Goal: Information Seeking & Learning: Learn about a topic

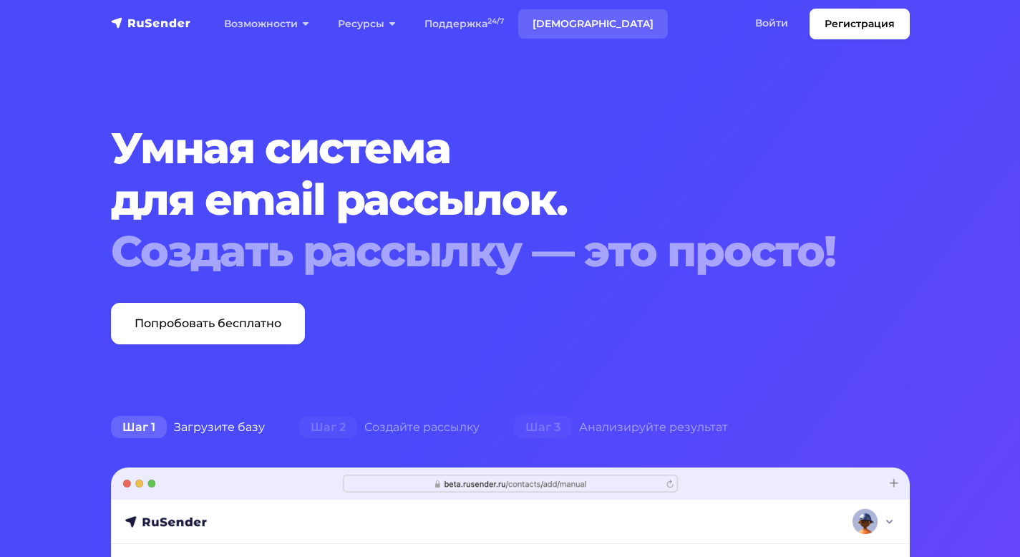
click at [550, 20] on link "[DEMOGRAPHIC_DATA]" at bounding box center [593, 23] width 150 height 29
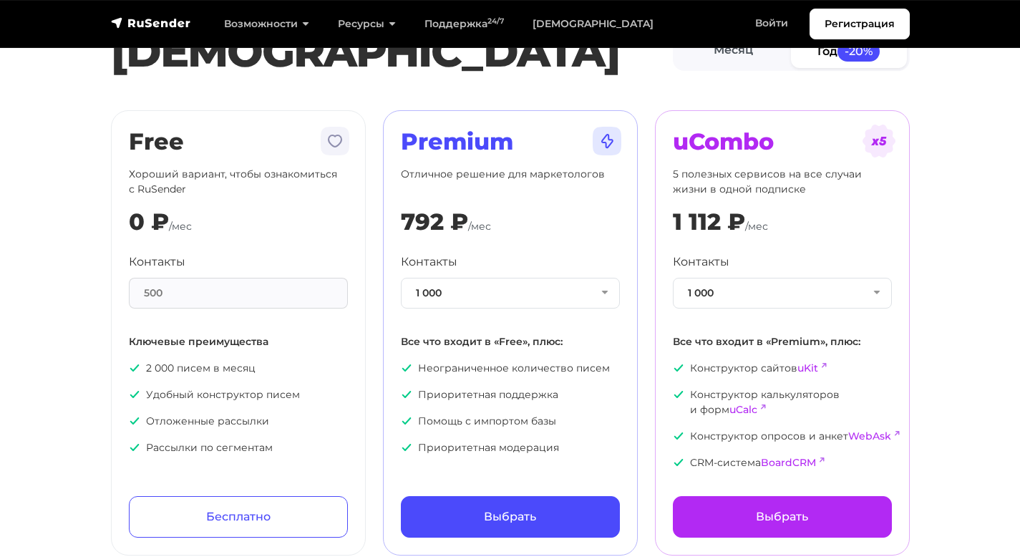
scroll to position [57, 0]
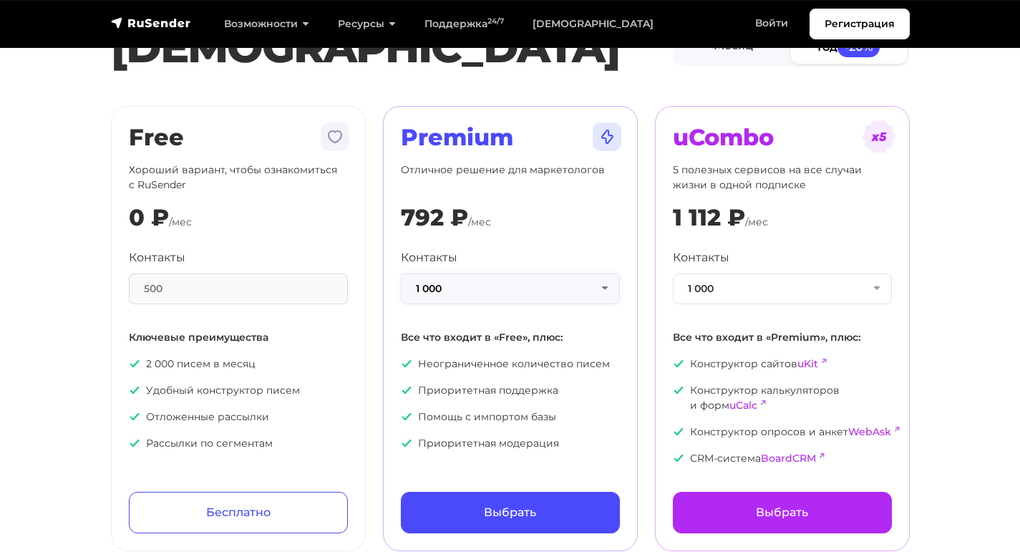
click at [452, 289] on button "1 000" at bounding box center [510, 288] width 219 height 31
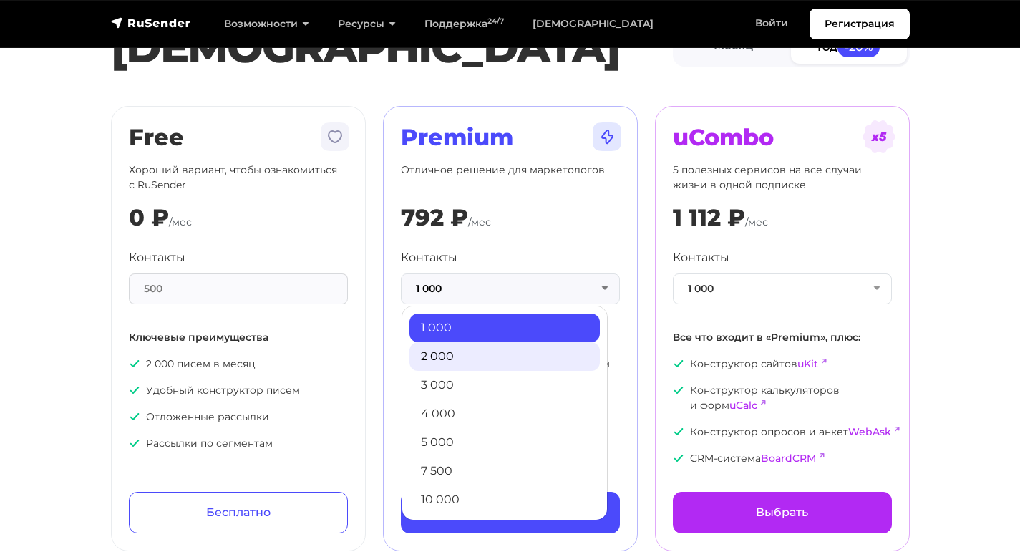
click at [456, 354] on link "2 000" at bounding box center [504, 356] width 190 height 29
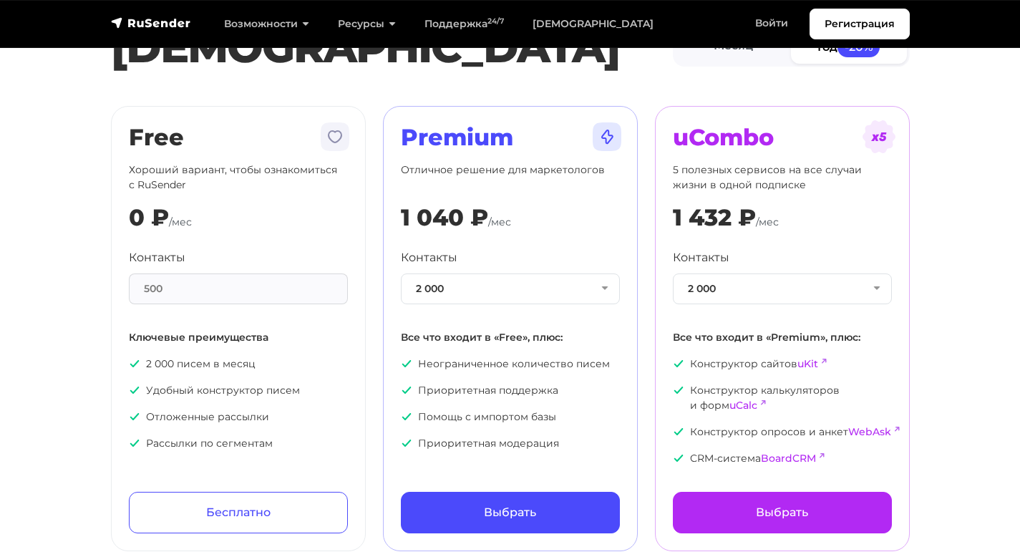
click at [414, 222] on div "1 040 ₽" at bounding box center [444, 217] width 87 height 27
copy div "1 040 ₽ /мес"
click at [456, 137] on h2 "Premium" at bounding box center [510, 137] width 219 height 27
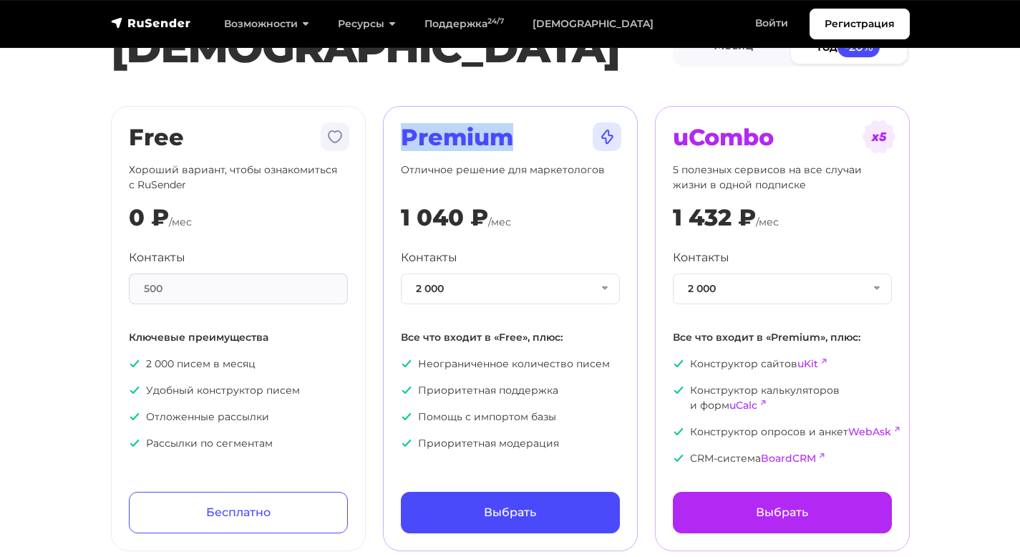
click at [456, 137] on h2 "Premium" at bounding box center [510, 137] width 219 height 27
copy div "Premium"
click at [990, 238] on section "Тарифы Месяц Год -20% Free Хороший вариант, чтобы ознакомиться с RuSender 0 ₽ /…" at bounding box center [510, 256] width 1020 height 590
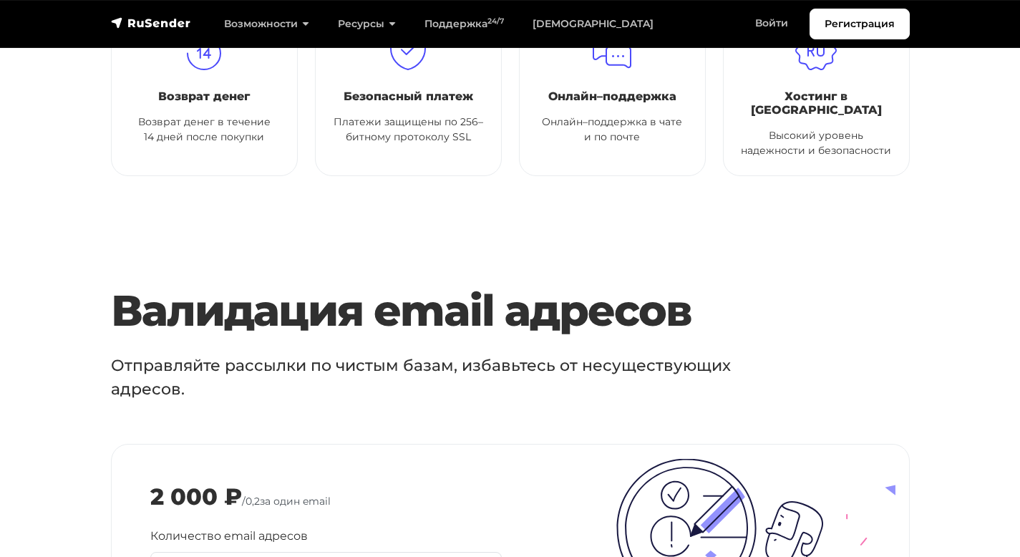
scroll to position [1474, 0]
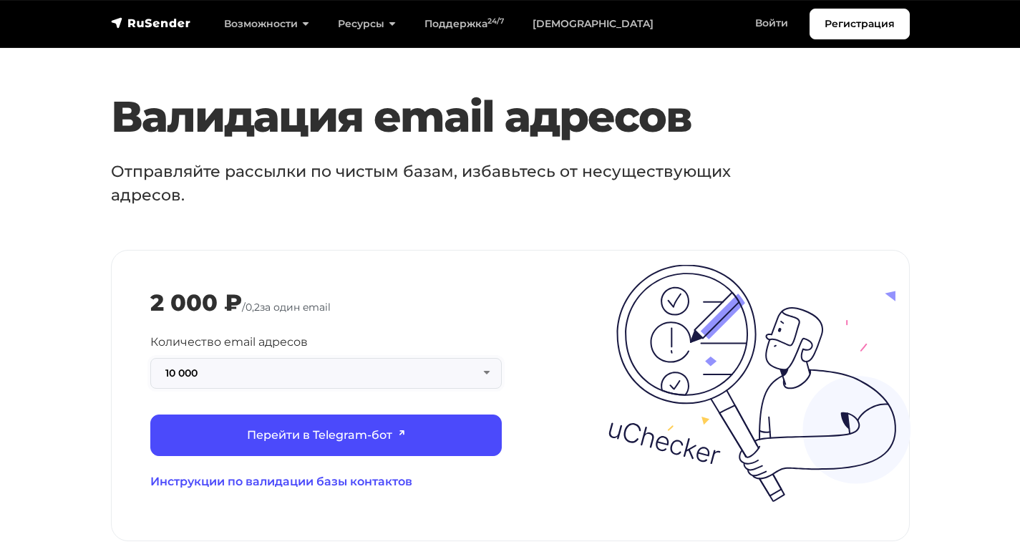
click at [248, 358] on button "10 000" at bounding box center [325, 373] width 351 height 31
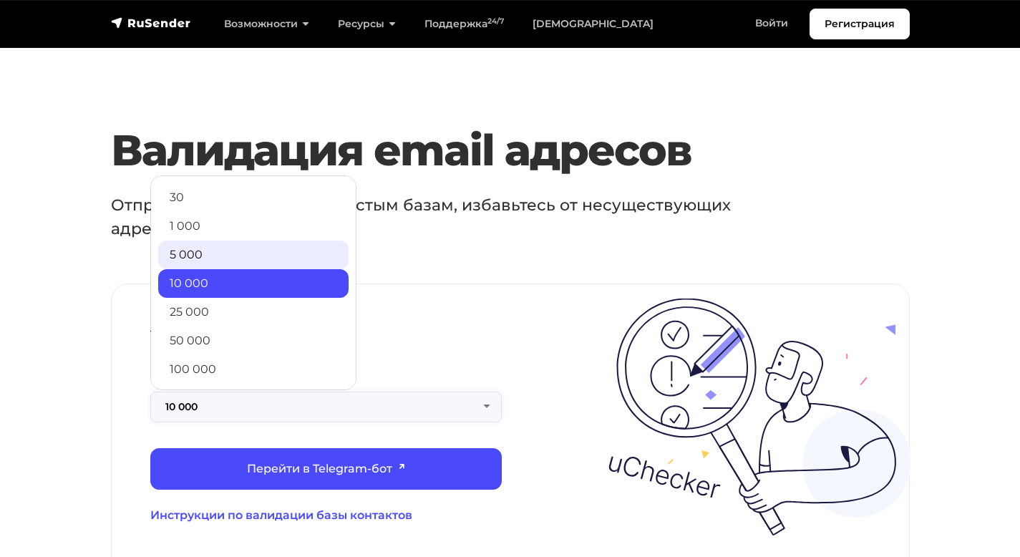
scroll to position [1439, 0]
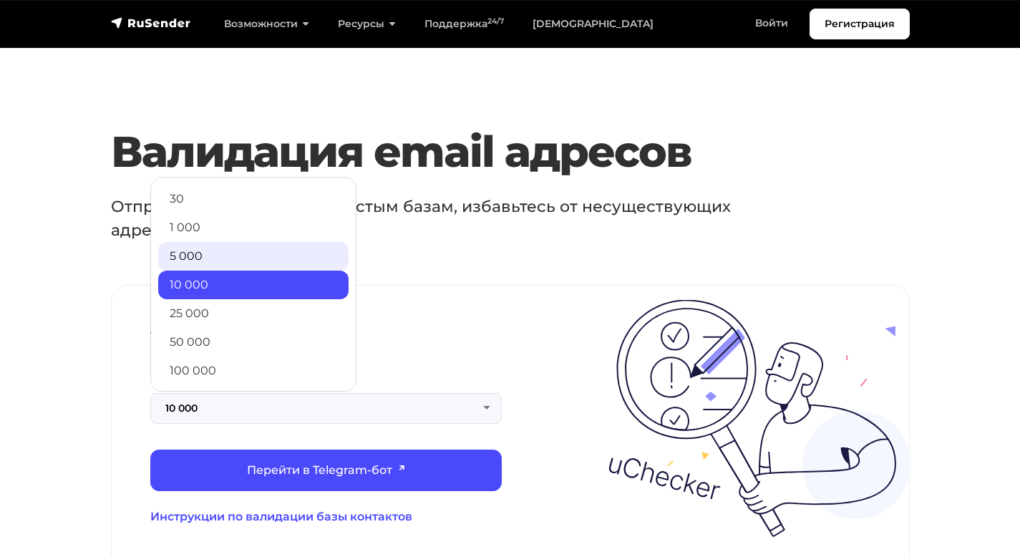
click at [216, 242] on link "5 000" at bounding box center [253, 256] width 190 height 29
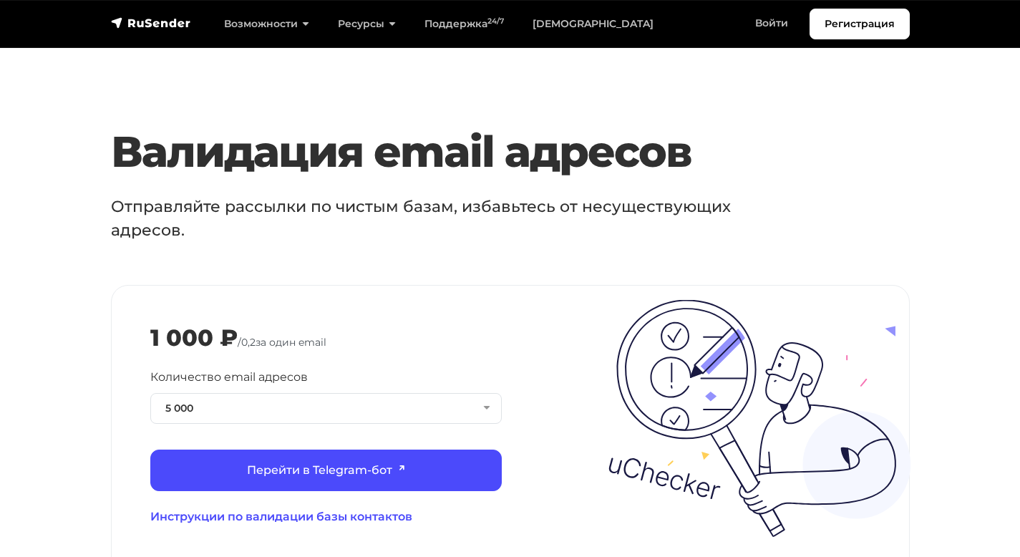
scroll to position [1496, 0]
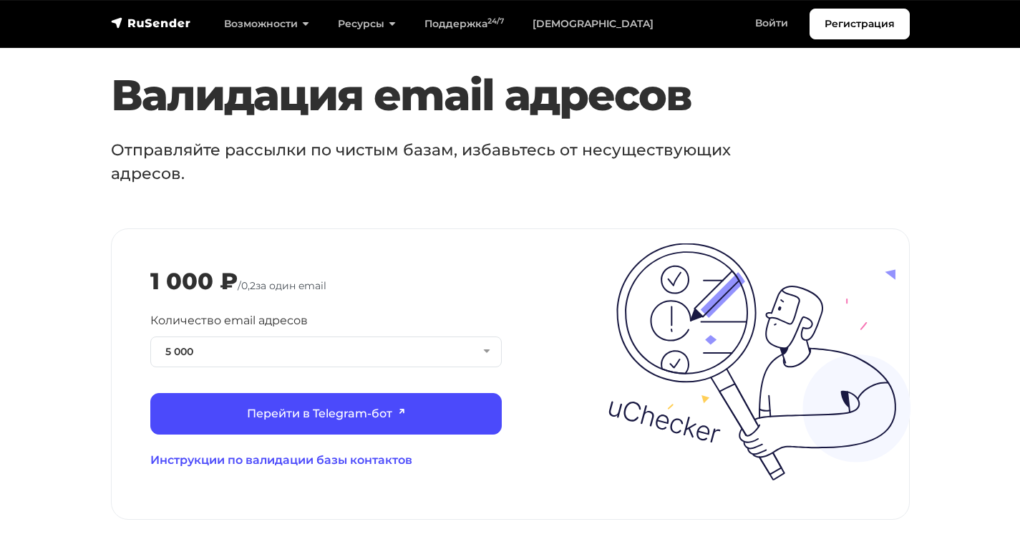
drag, startPoint x: 245, startPoint y: 244, endPoint x: 391, endPoint y: 251, distance: 146.2
click at [391, 268] on div "1 000 ₽ / 0,2 за один email" at bounding box center [510, 281] width 720 height 27
copy span "0,2 за один email"
click at [135, 186] on section "Валидация email адресов Отправляйте рассылки по чистым базам, избавьтесь от нес…" at bounding box center [510, 294] width 1020 height 450
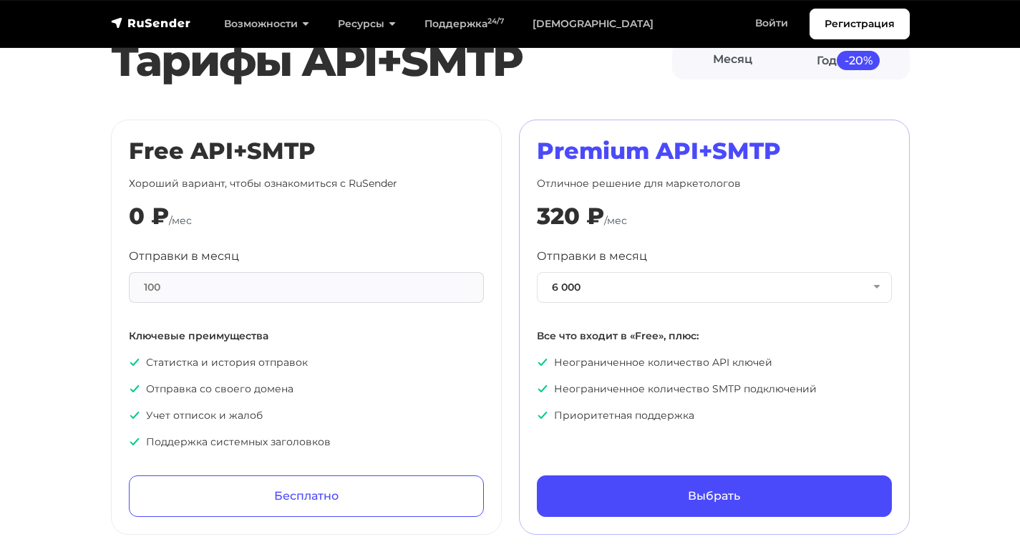
scroll to position [0, 0]
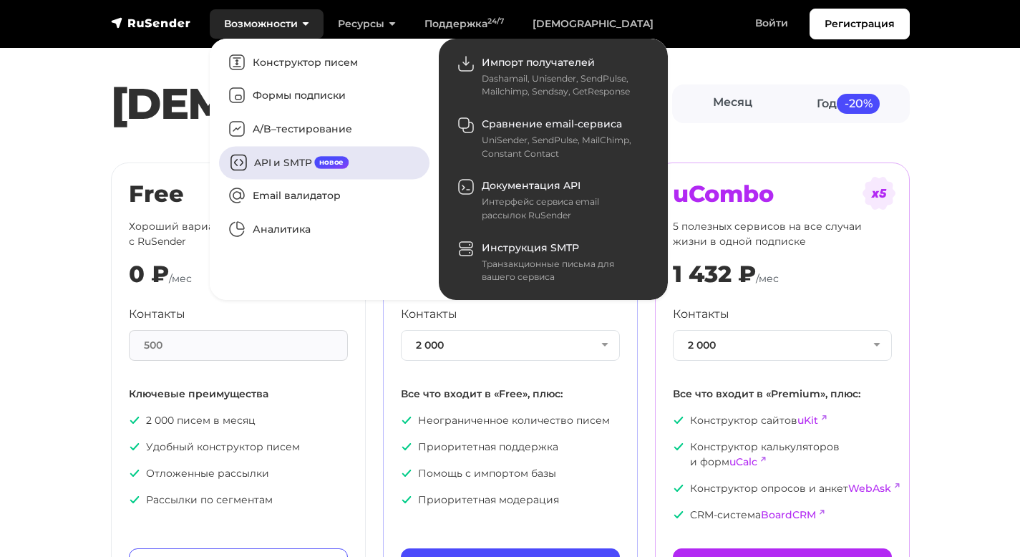
click at [268, 155] on link "API и SMTP новое" at bounding box center [324, 162] width 210 height 33
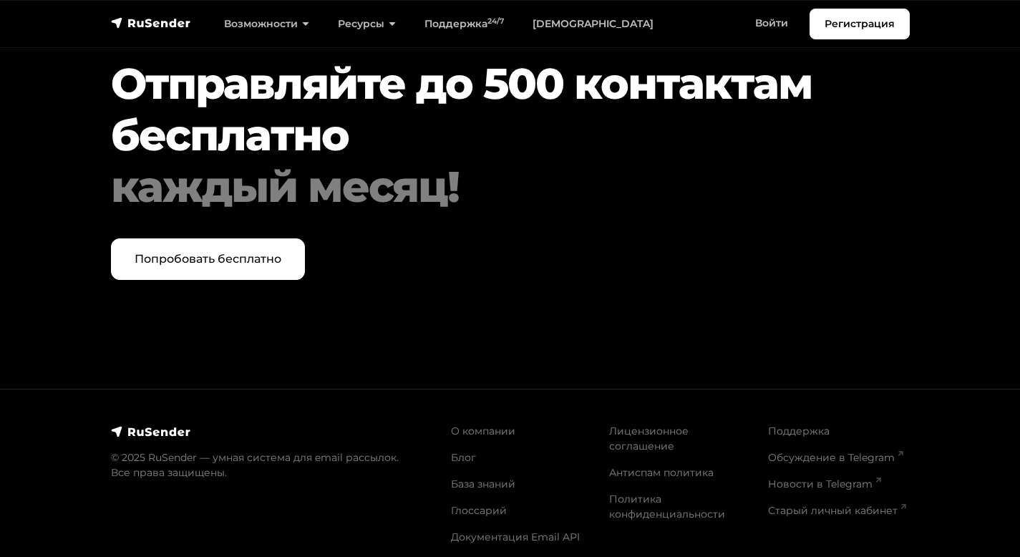
scroll to position [5108, 0]
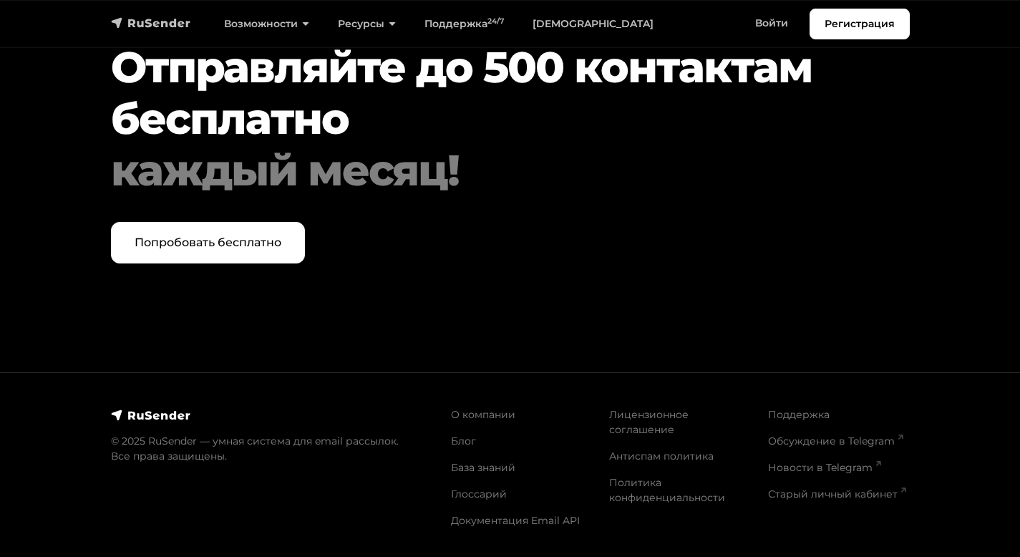
click at [125, 20] on img "navbar" at bounding box center [151, 23] width 80 height 14
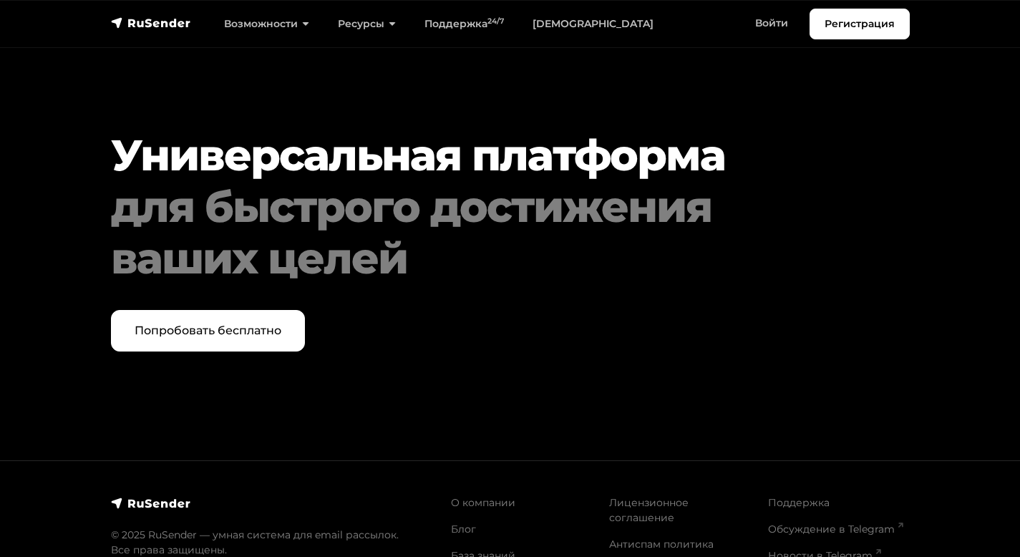
scroll to position [7400, 0]
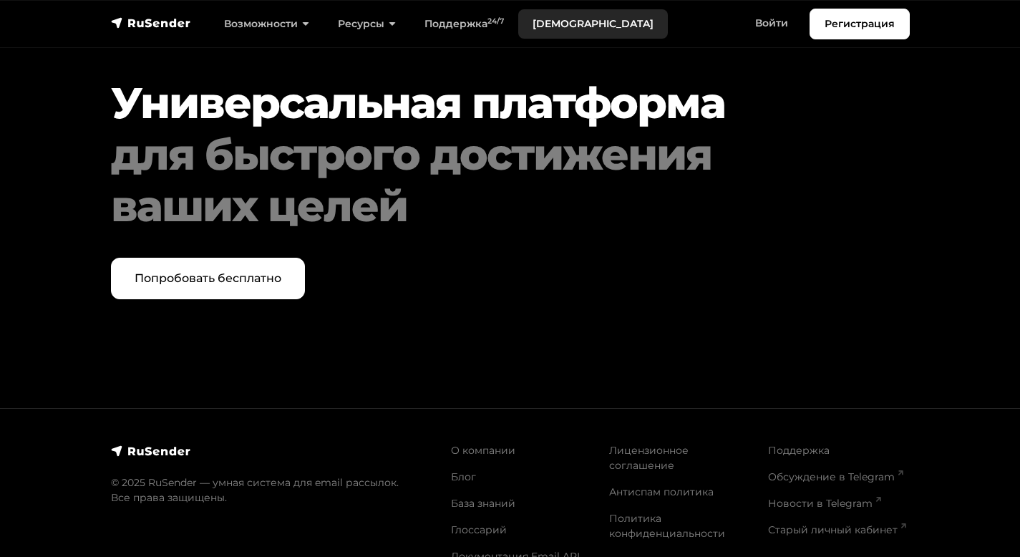
click at [550, 28] on link "[DEMOGRAPHIC_DATA]" at bounding box center [593, 23] width 150 height 29
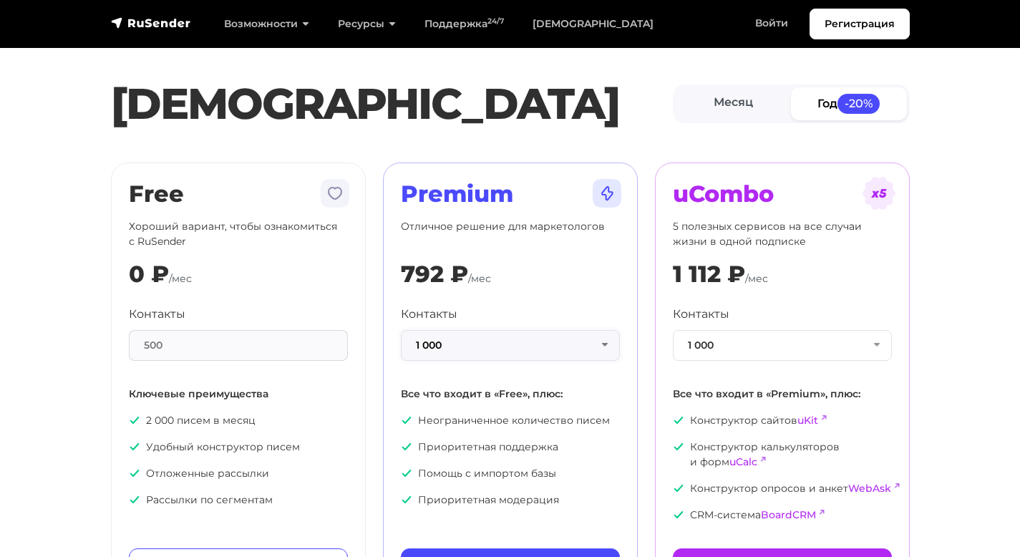
click at [487, 344] on button "1 000" at bounding box center [510, 345] width 219 height 31
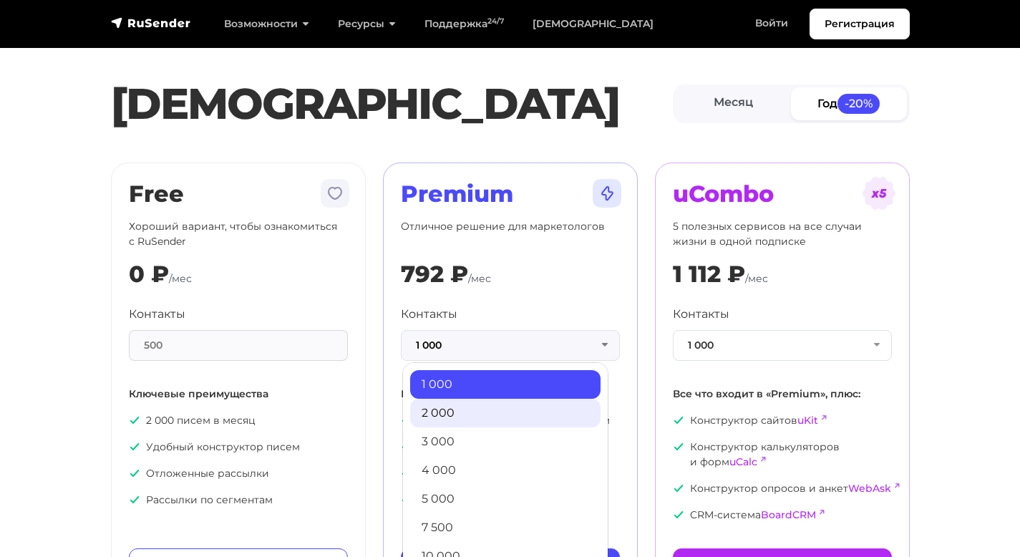
click at [469, 412] on link "2 000" at bounding box center [505, 413] width 190 height 29
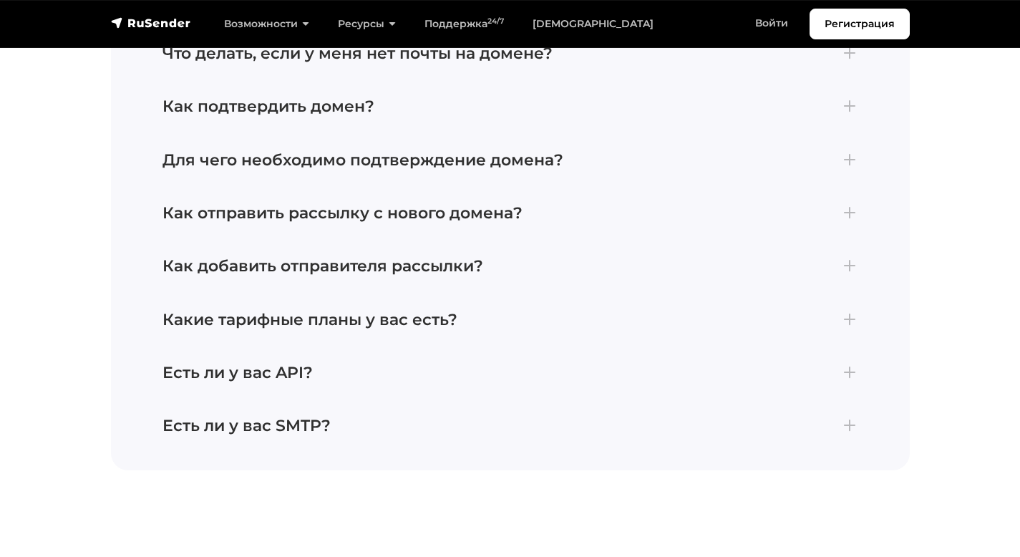
scroll to position [3548, 0]
click at [298, 363] on h4 "Есть ли у вас API?" at bounding box center [510, 372] width 696 height 19
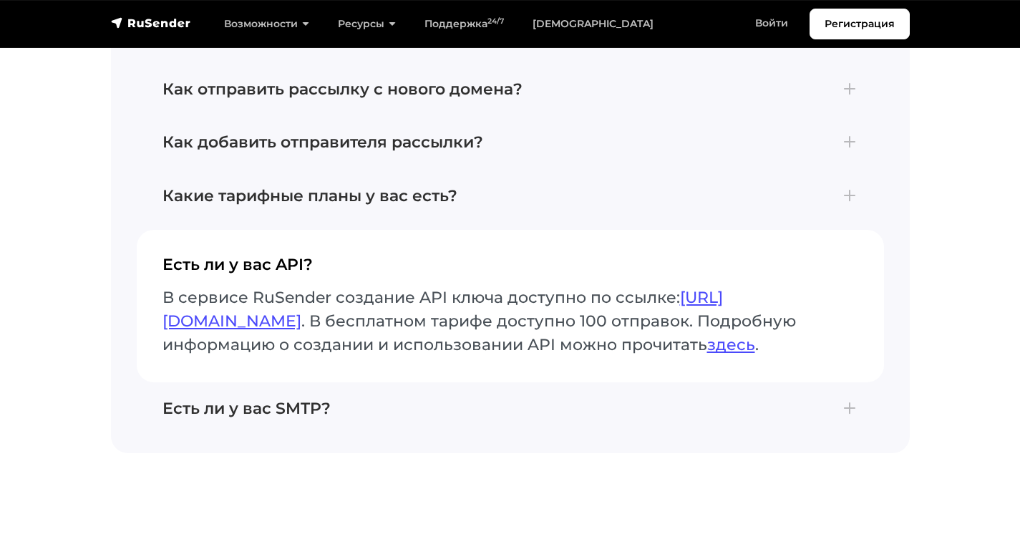
scroll to position [3562, 0]
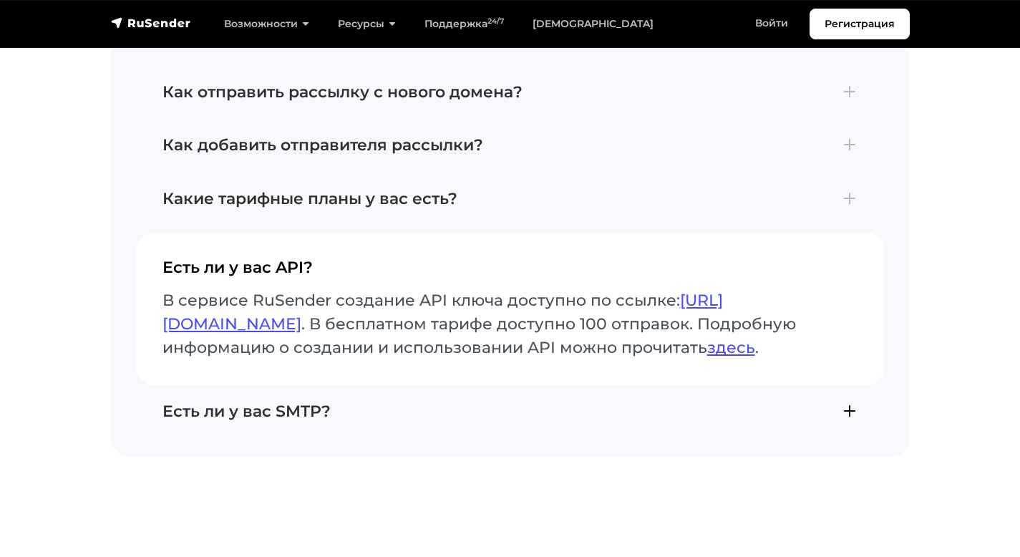
click at [253, 402] on h4 "Есть ли у вас SMTP?" at bounding box center [510, 411] width 696 height 19
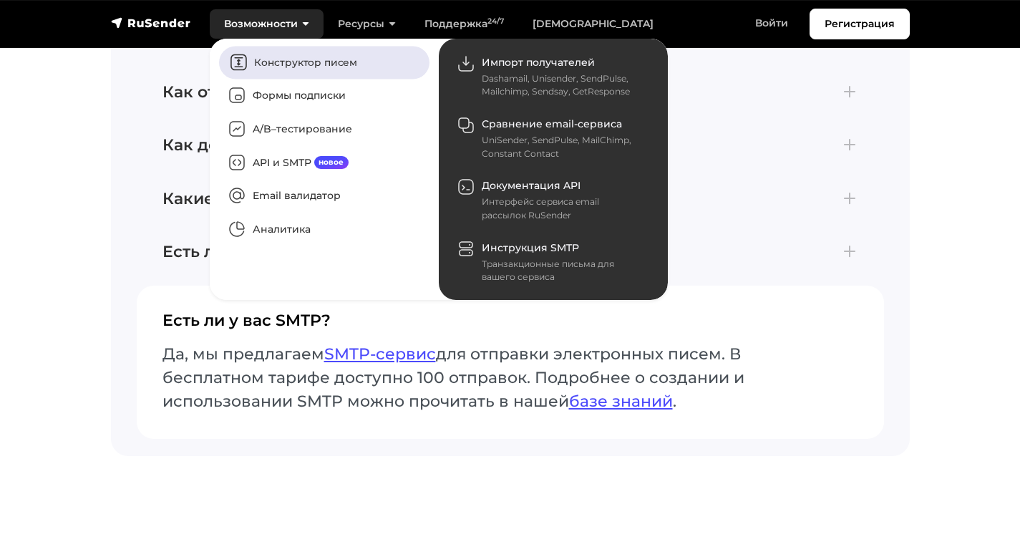
click at [272, 64] on link "Конструктор писем" at bounding box center [324, 62] width 210 height 33
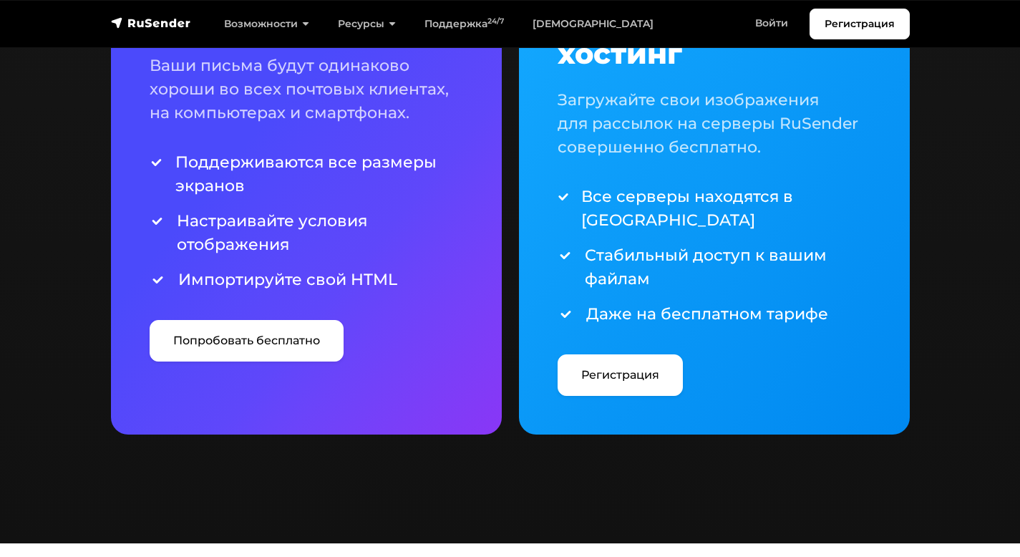
scroll to position [3072, 0]
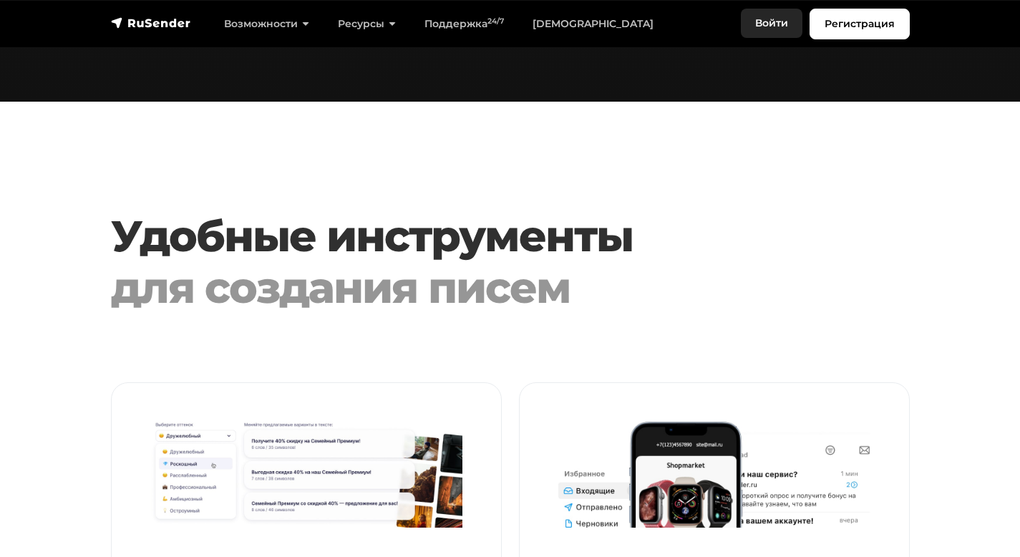
click at [784, 23] on link "Войти" at bounding box center [772, 23] width 62 height 29
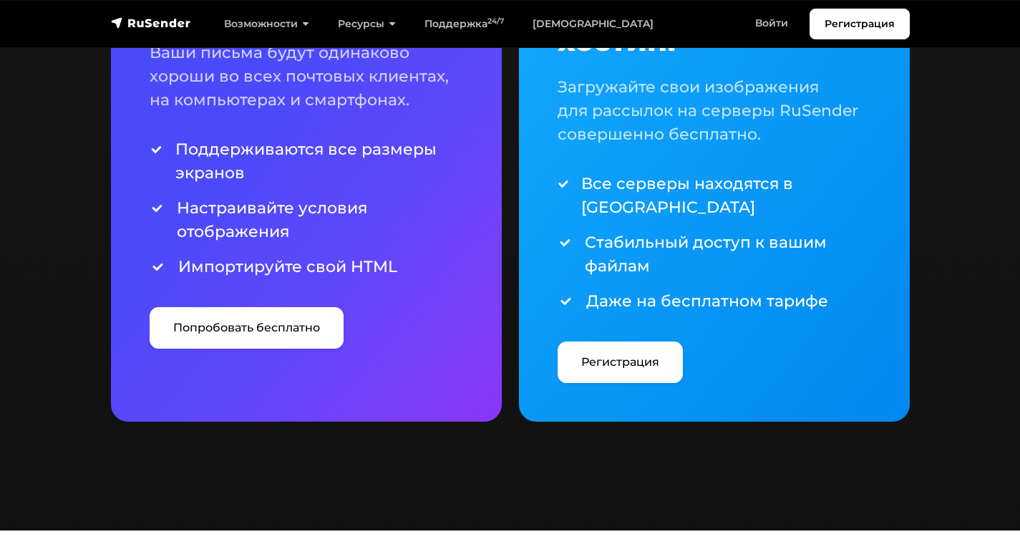
scroll to position [2431, 0]
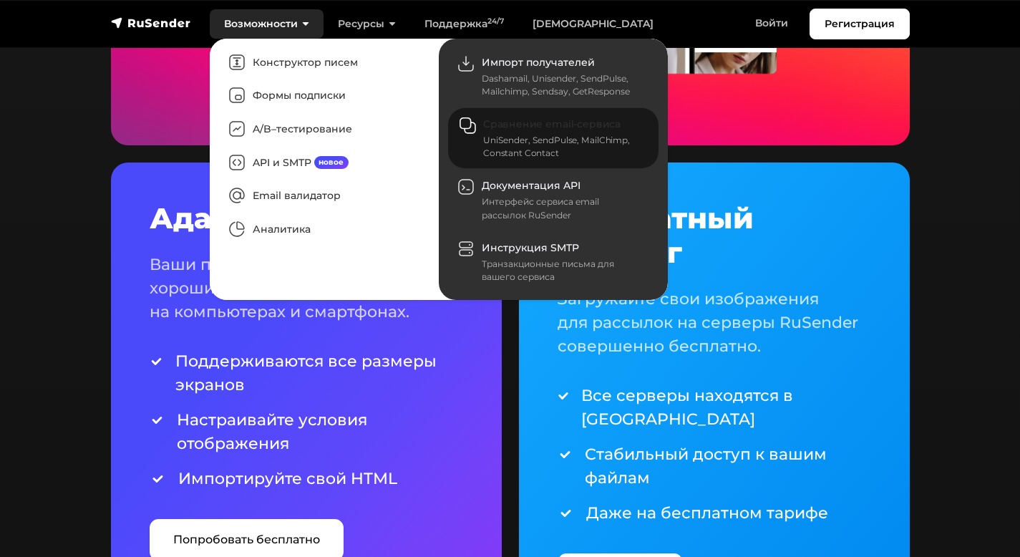
click at [510, 129] on span "Сравнение email-сервиса" at bounding box center [551, 124] width 137 height 13
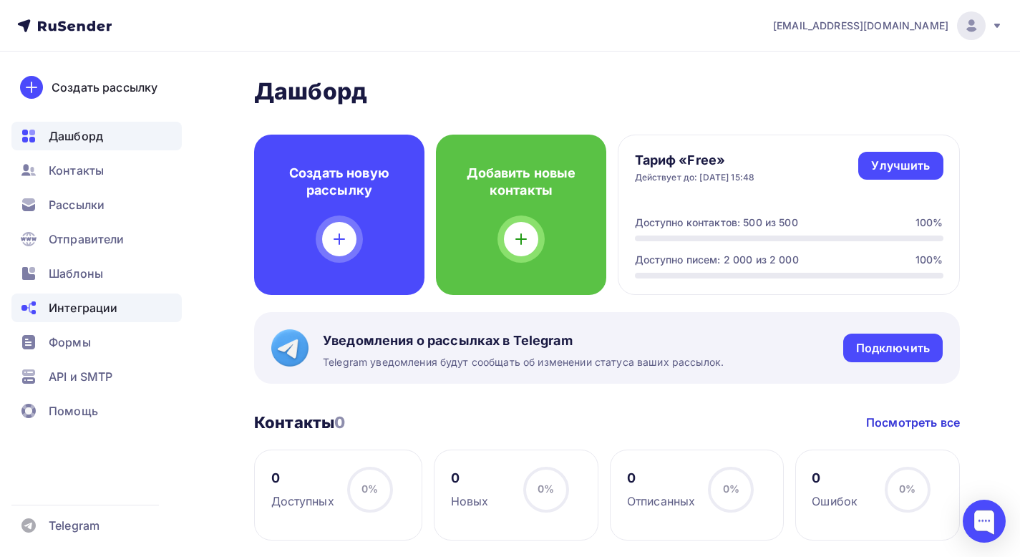
click at [84, 306] on span "Интеграции" at bounding box center [83, 307] width 69 height 17
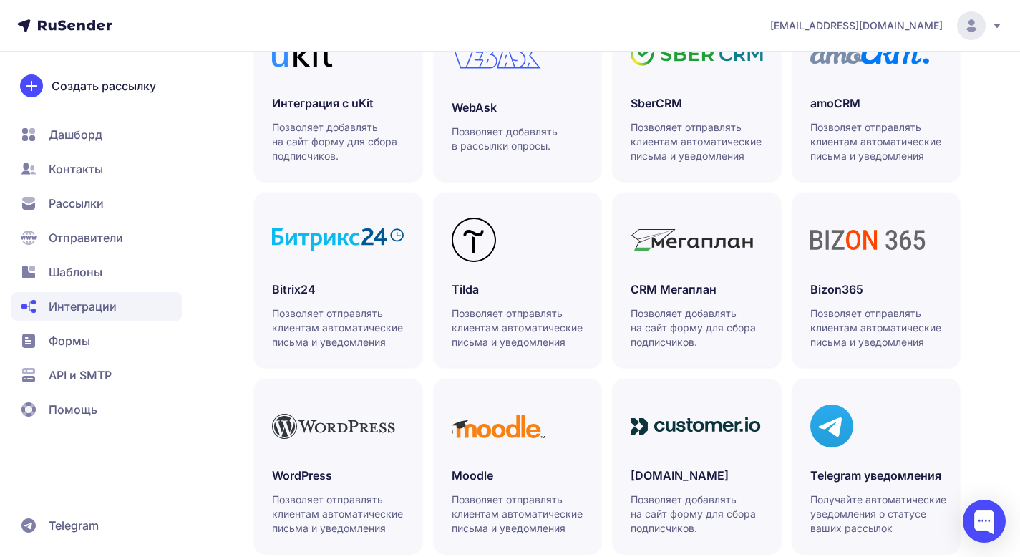
scroll to position [427, 0]
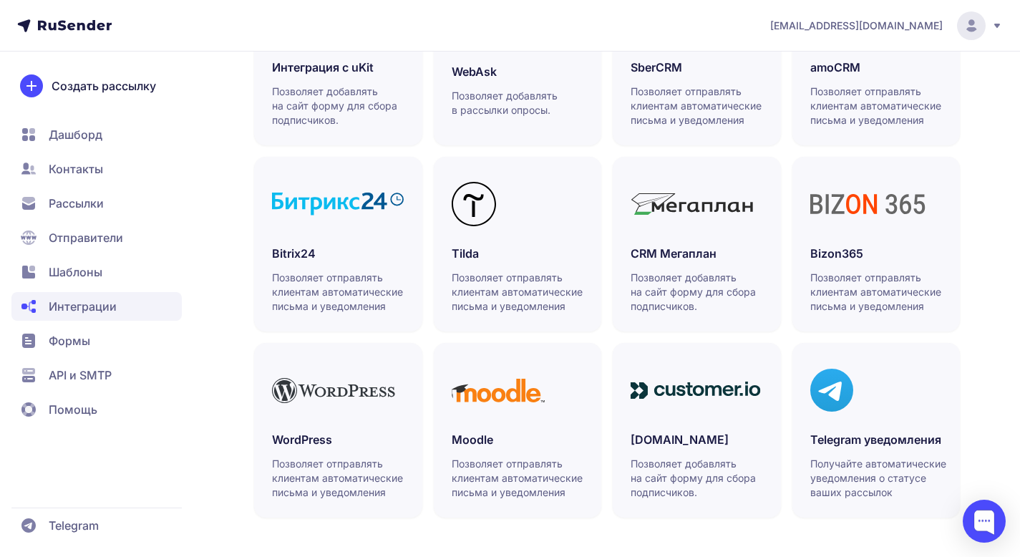
click at [97, 202] on span "Рассылки" at bounding box center [76, 203] width 55 height 17
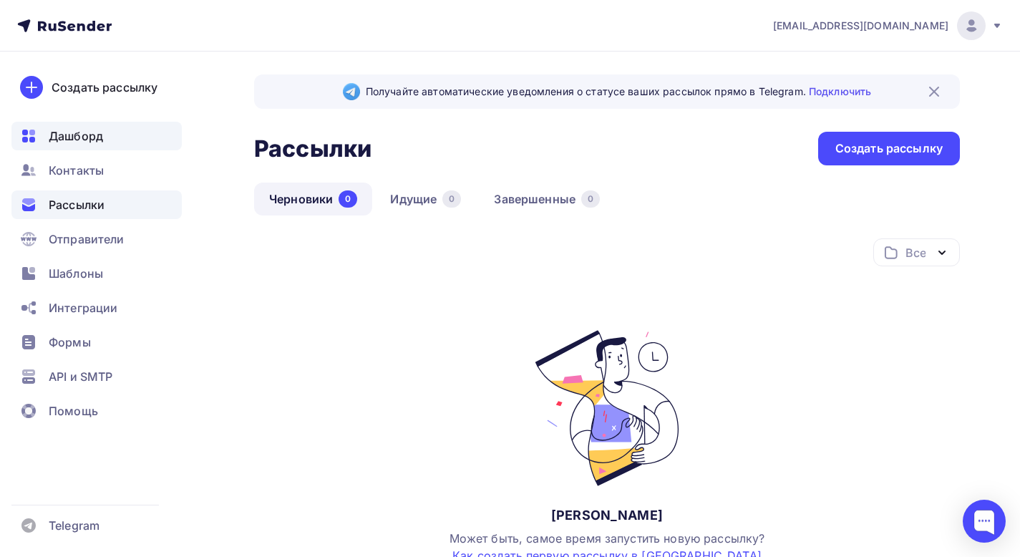
click at [79, 138] on span "Дашборд" at bounding box center [76, 135] width 54 height 17
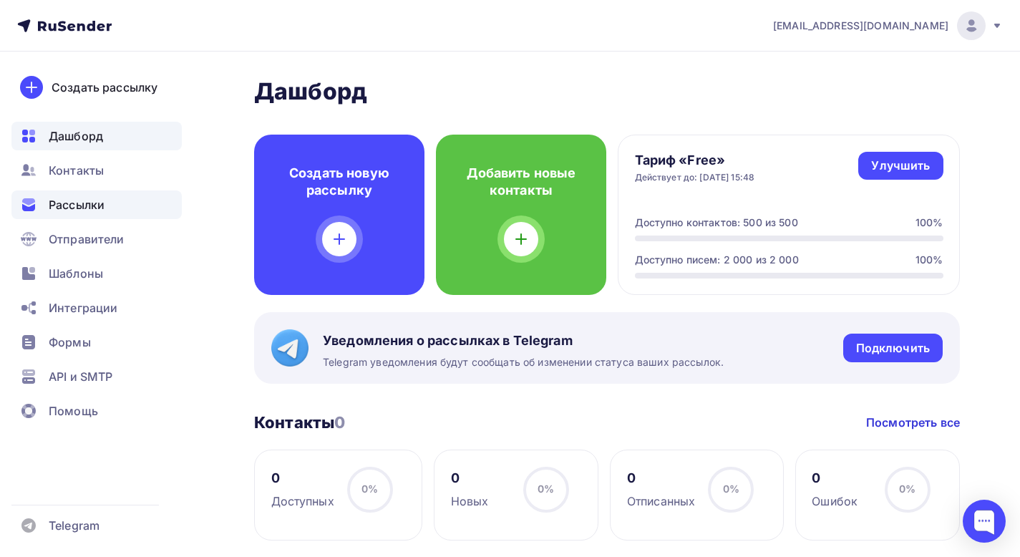
click at [69, 199] on span "Рассылки" at bounding box center [77, 204] width 56 height 17
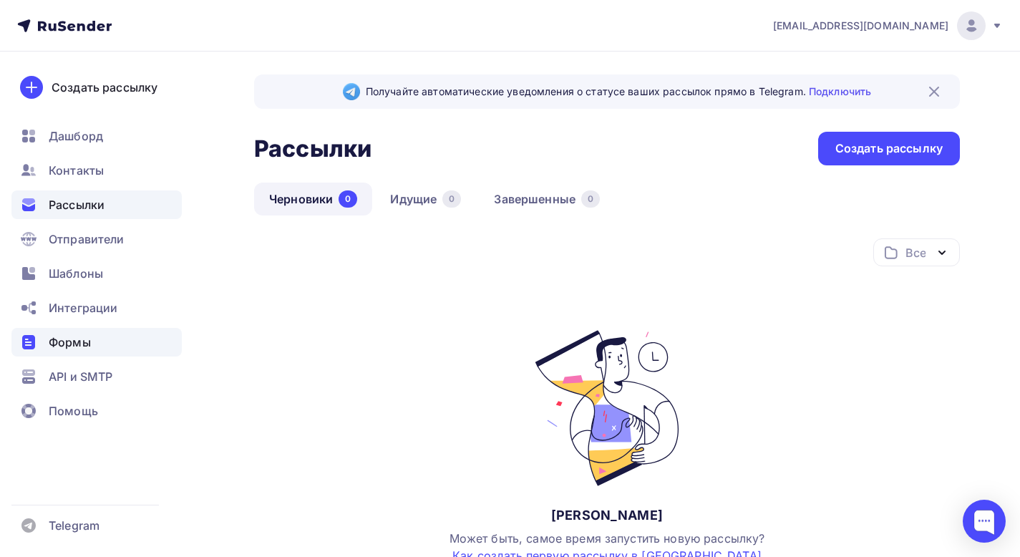
click at [65, 346] on span "Формы" at bounding box center [70, 342] width 42 height 17
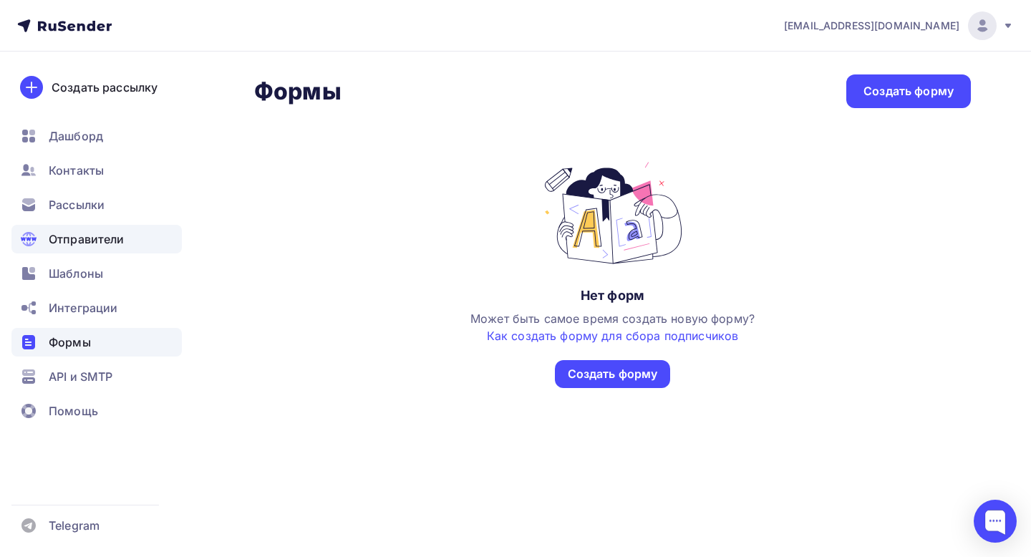
click at [82, 243] on span "Отправители" at bounding box center [87, 238] width 76 height 17
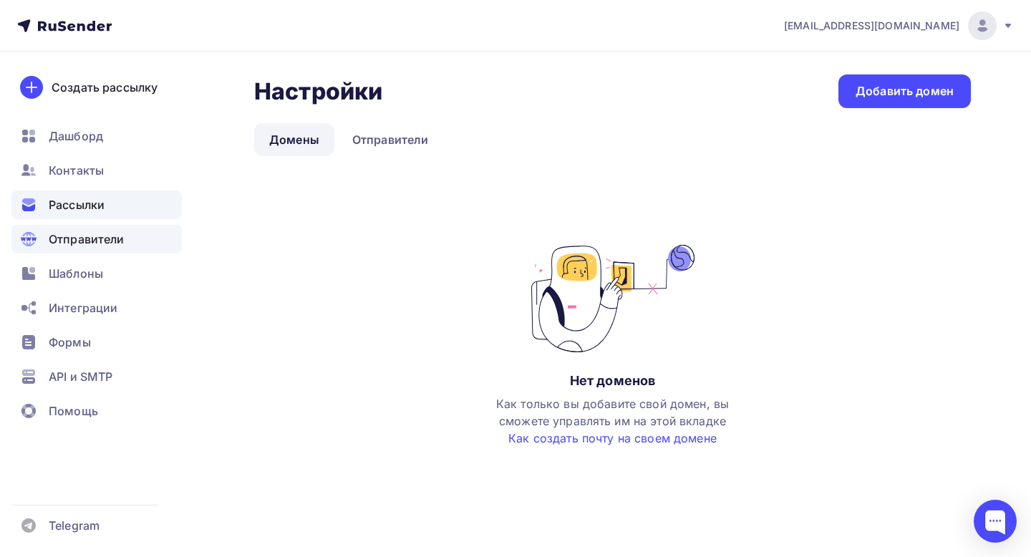
click at [67, 199] on span "Рассылки" at bounding box center [77, 204] width 56 height 17
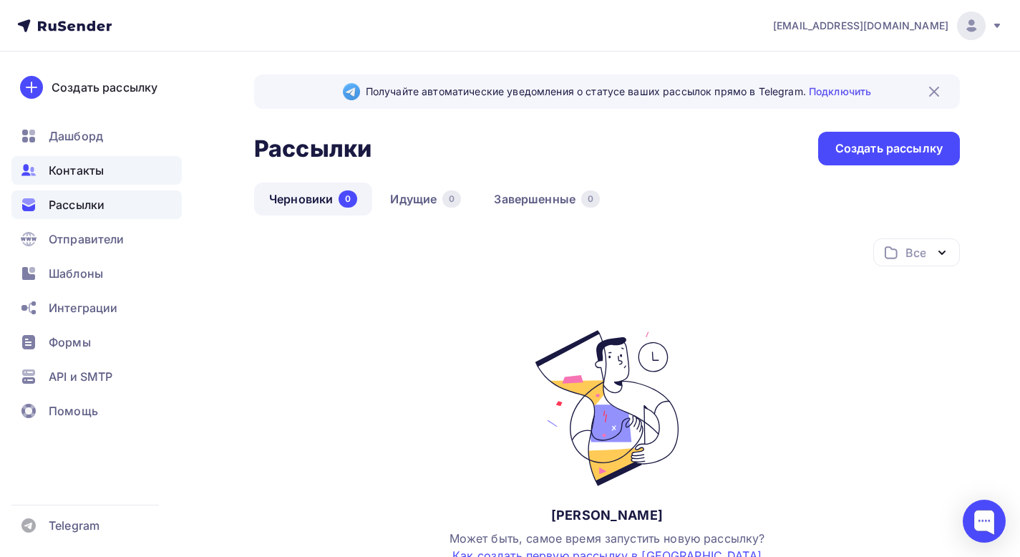
click at [62, 167] on span "Контакты" at bounding box center [76, 170] width 55 height 17
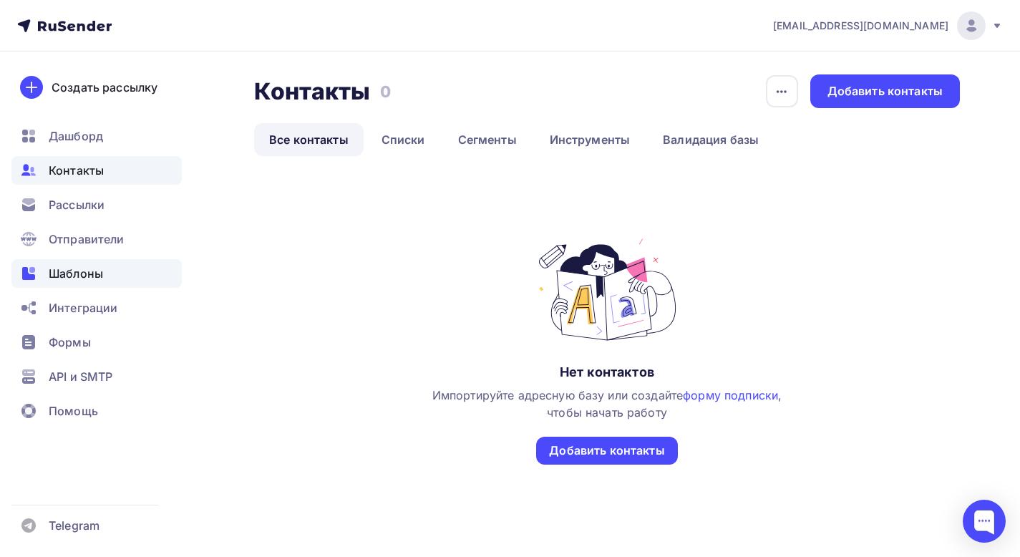
click at [83, 286] on div "Шаблоны" at bounding box center [96, 273] width 170 height 29
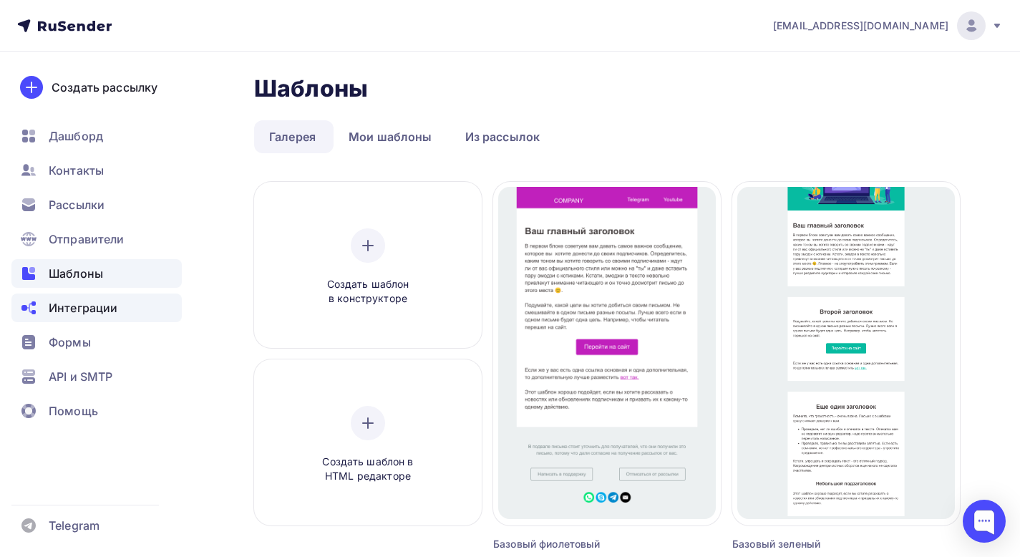
click at [79, 307] on span "Интеграции" at bounding box center [83, 307] width 69 height 17
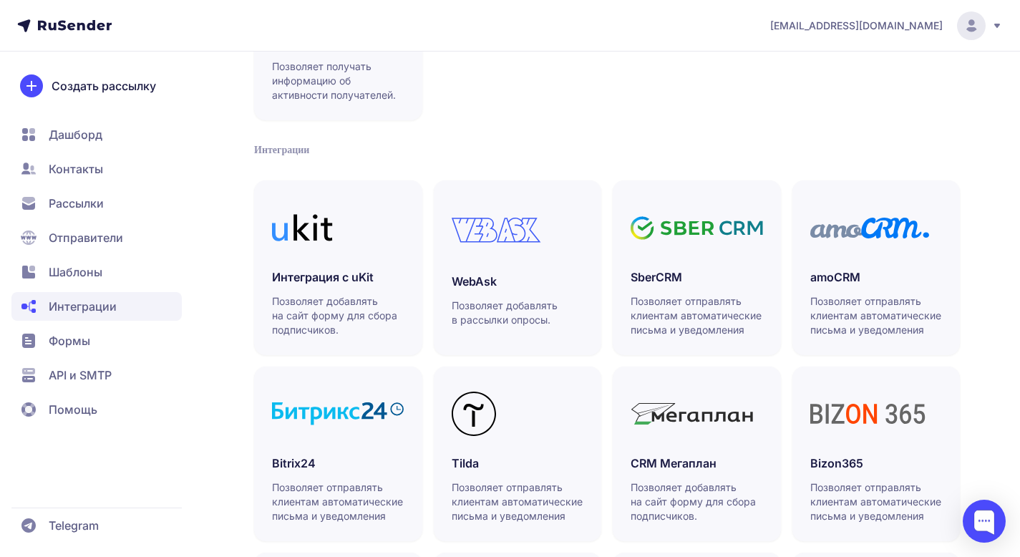
scroll to position [427, 0]
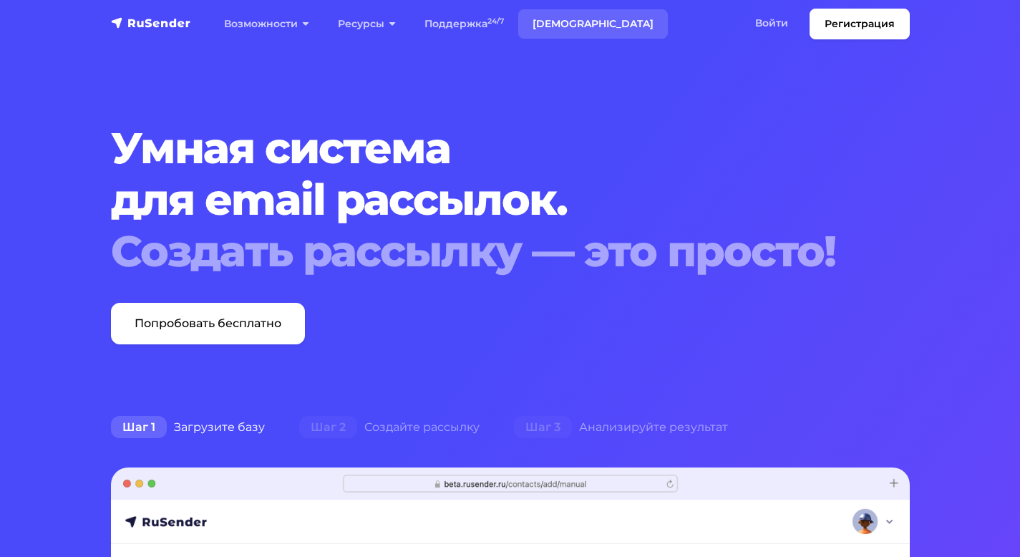
click at [560, 25] on link "[DEMOGRAPHIC_DATA]" at bounding box center [593, 23] width 150 height 29
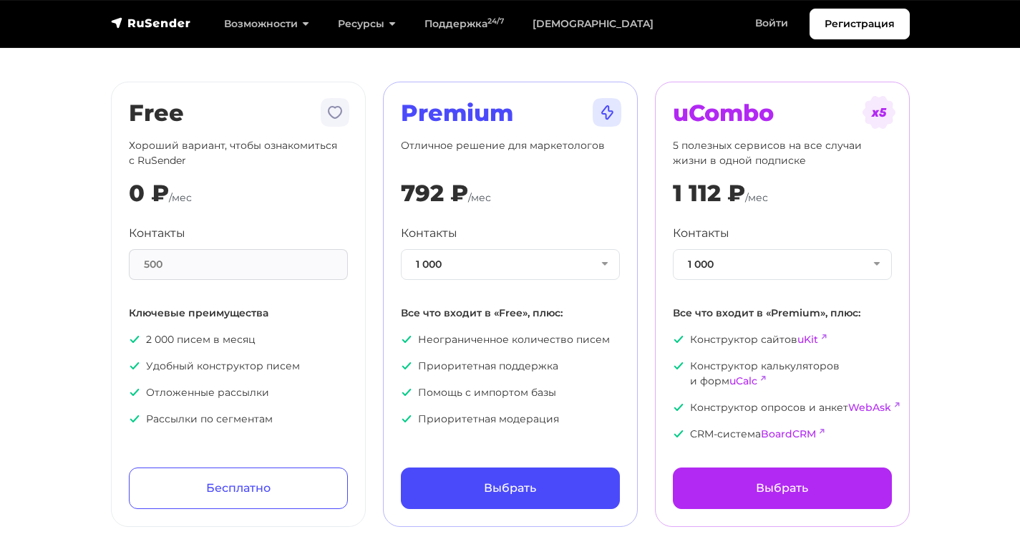
scroll to position [82, 0]
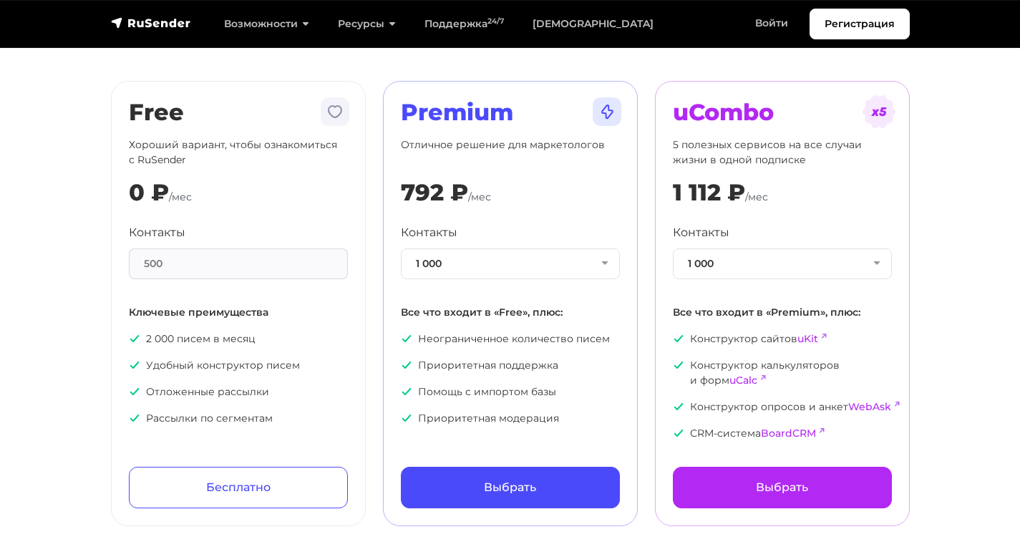
click at [240, 258] on div "500" at bounding box center [238, 263] width 219 height 31
drag, startPoint x: 145, startPoint y: 339, endPoint x: 269, endPoint y: 335, distance: 124.6
click at [269, 335] on p "2 000 писем в месяц" at bounding box center [238, 338] width 219 height 15
copy p "2 000 писем в месяц"
